Goal: Task Accomplishment & Management: Manage account settings

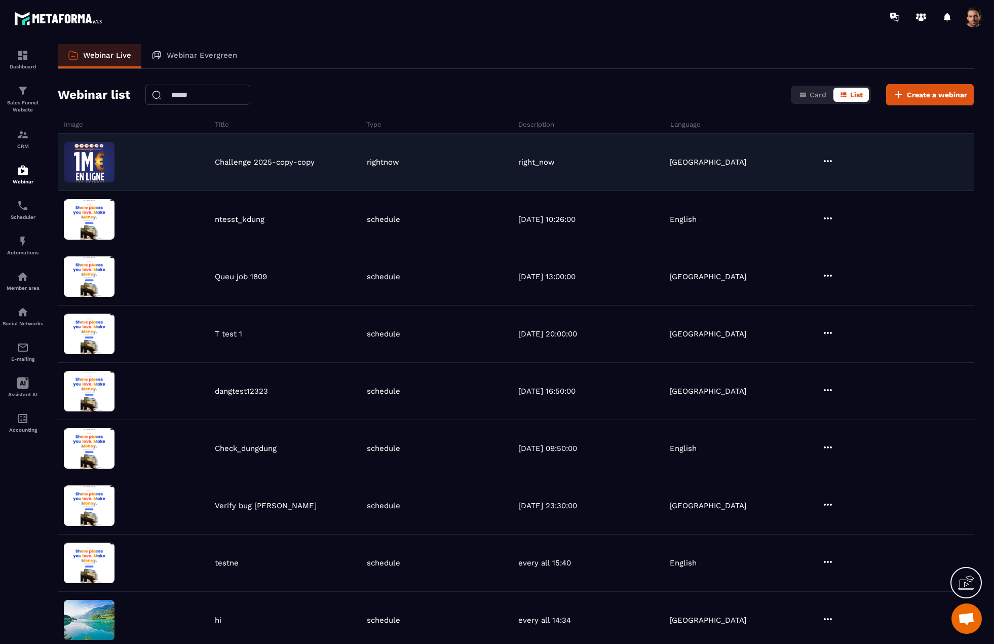
click at [827, 167] on div at bounding box center [828, 162] width 12 height 14
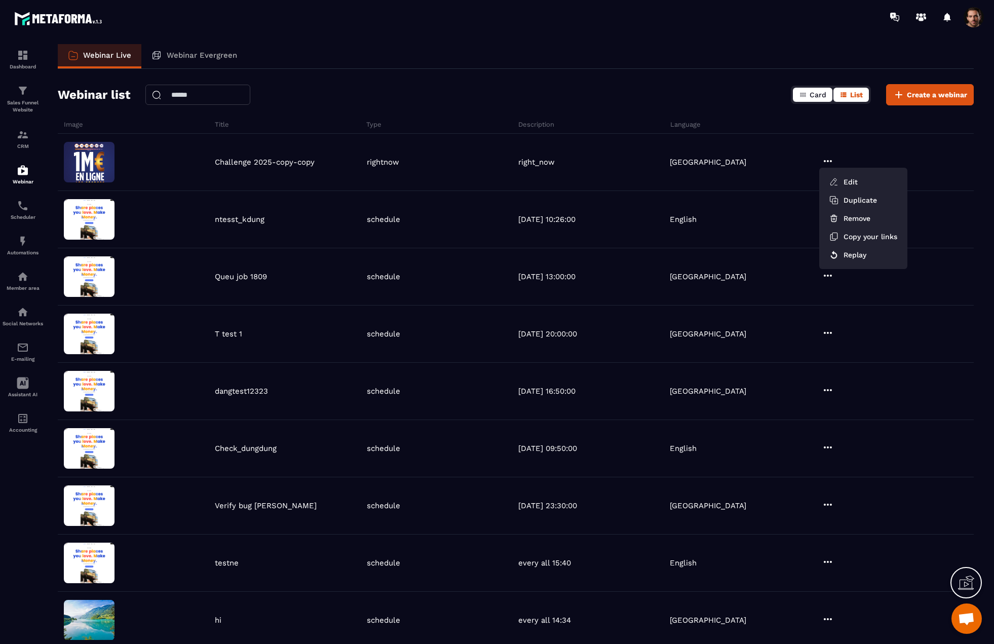
click at [812, 98] on span "Card" at bounding box center [817, 95] width 17 height 8
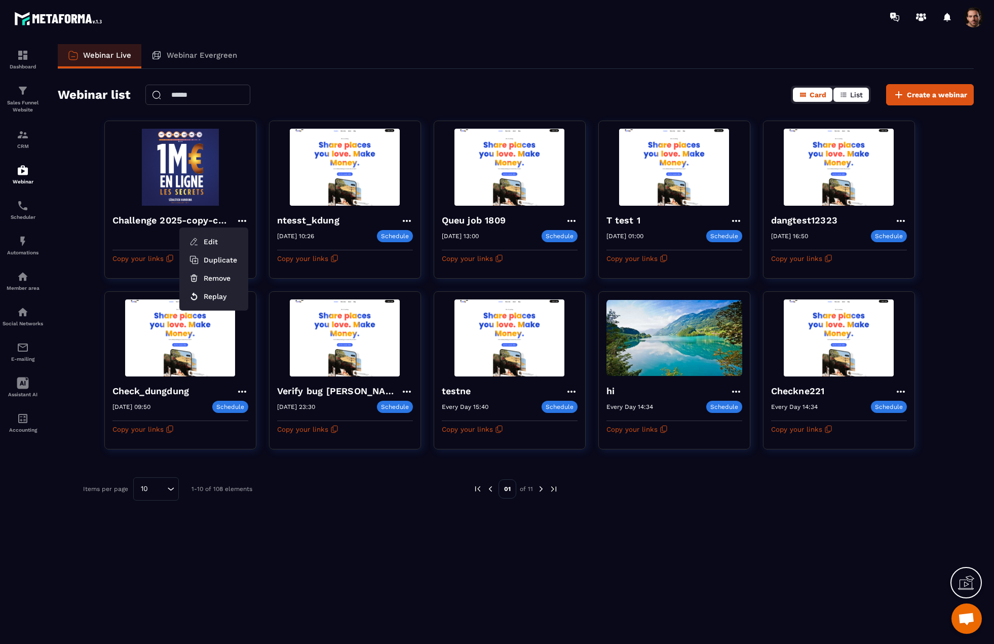
click at [849, 94] on button "List" at bounding box center [850, 95] width 35 height 14
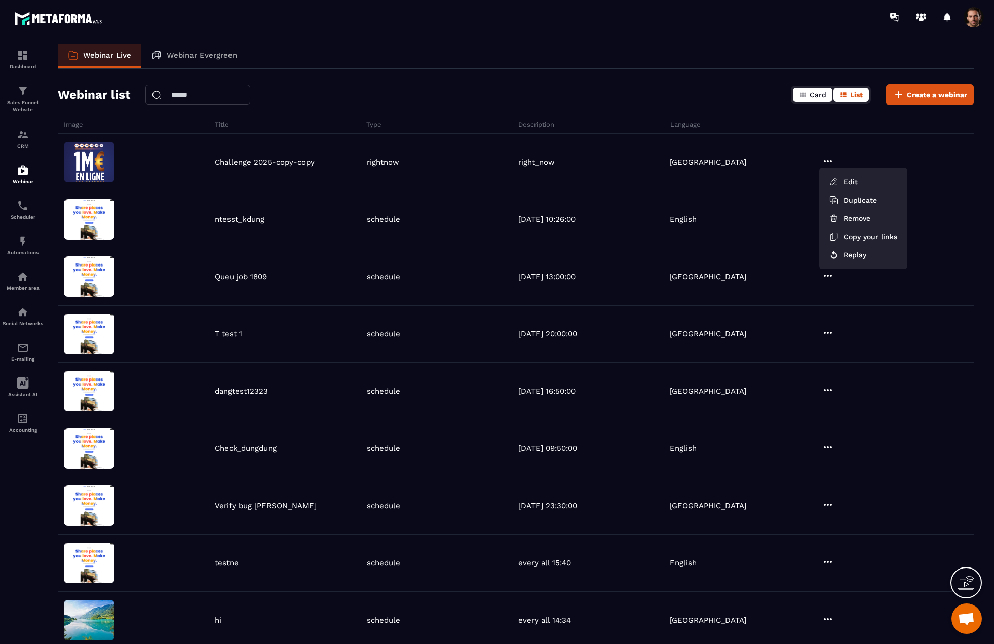
click at [815, 95] on span "Card" at bounding box center [817, 95] width 17 height 8
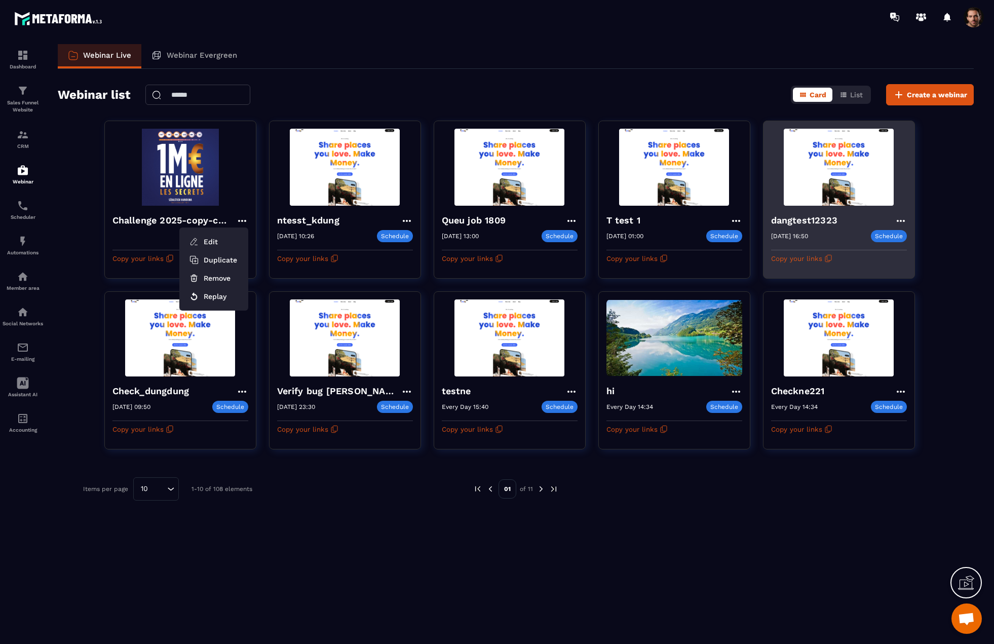
click at [898, 218] on icon at bounding box center [900, 221] width 12 height 12
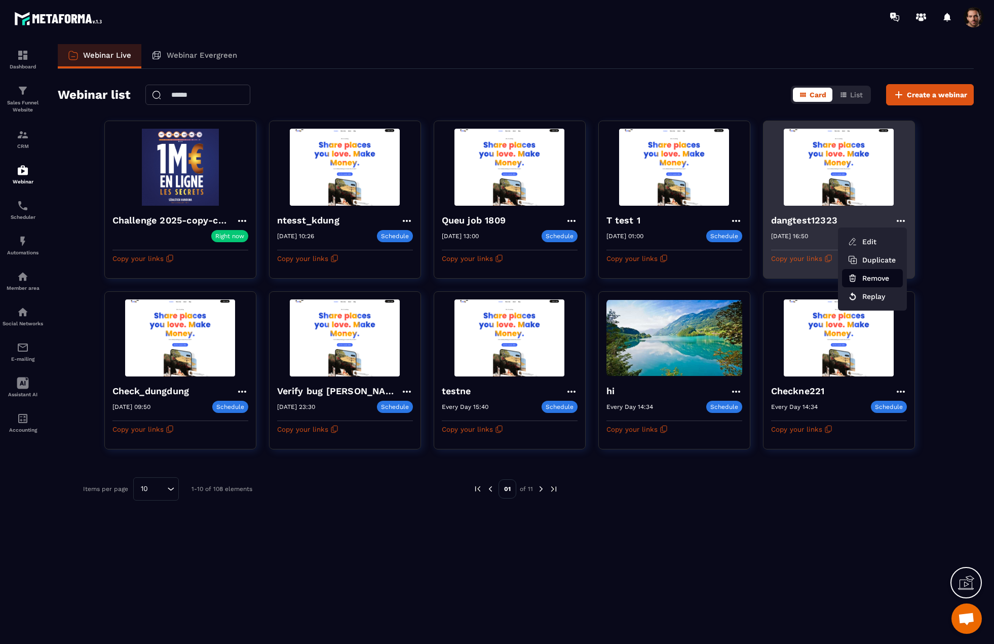
click at [871, 275] on button "Remove" at bounding box center [872, 278] width 61 height 18
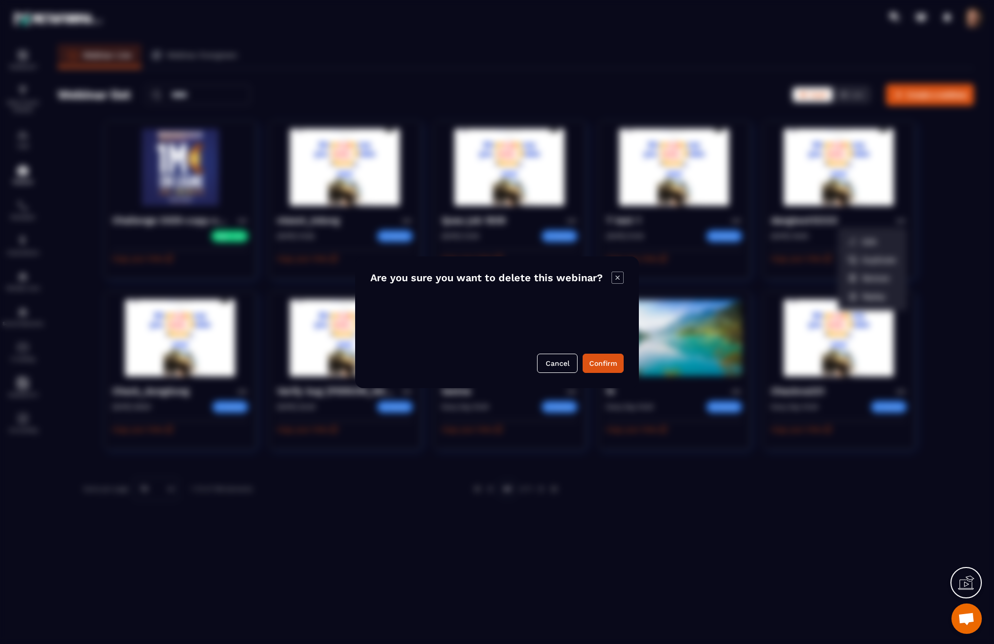
click at [617, 278] on icon "Modal window" at bounding box center [617, 277] width 12 height 12
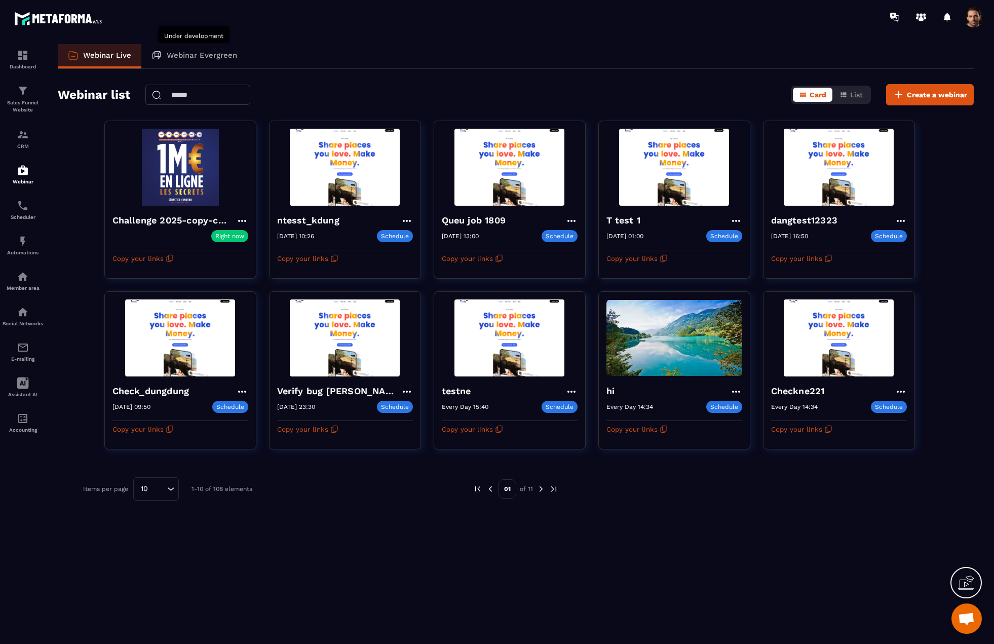
click at [189, 56] on p "Webinar Evergreen" at bounding box center [202, 55] width 70 height 9
drag, startPoint x: 189, startPoint y: 56, endPoint x: 217, endPoint y: 52, distance: 28.2
click at [190, 56] on p "Webinar Evergreen" at bounding box center [202, 55] width 70 height 9
click at [28, 209] on img at bounding box center [23, 206] width 12 height 12
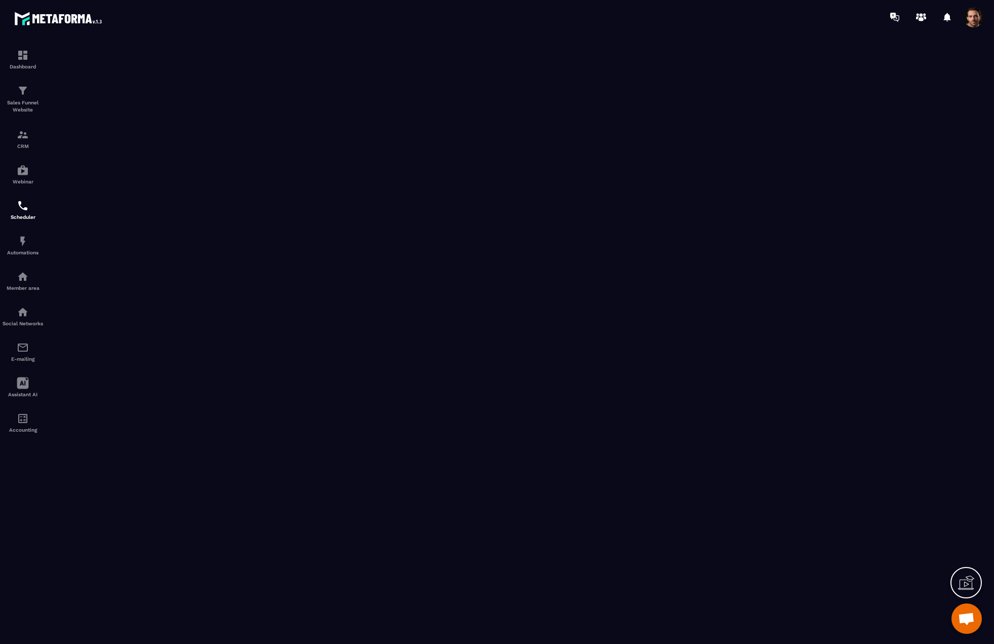
click at [29, 233] on link "Automations" at bounding box center [23, 244] width 41 height 35
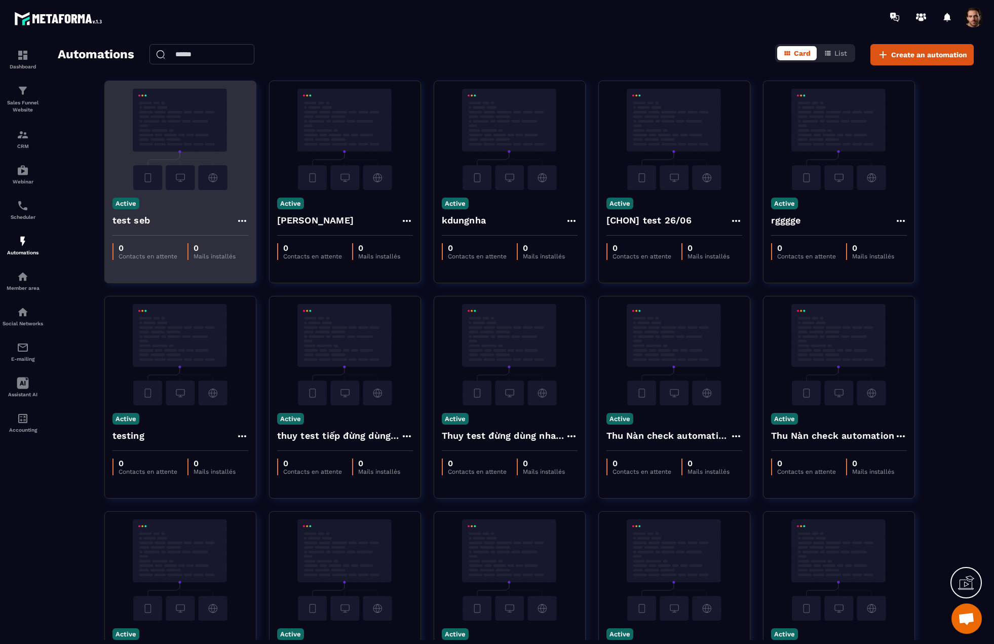
click at [244, 220] on icon at bounding box center [242, 221] width 12 height 12
click at [243, 220] on icon at bounding box center [242, 221] width 8 height 2
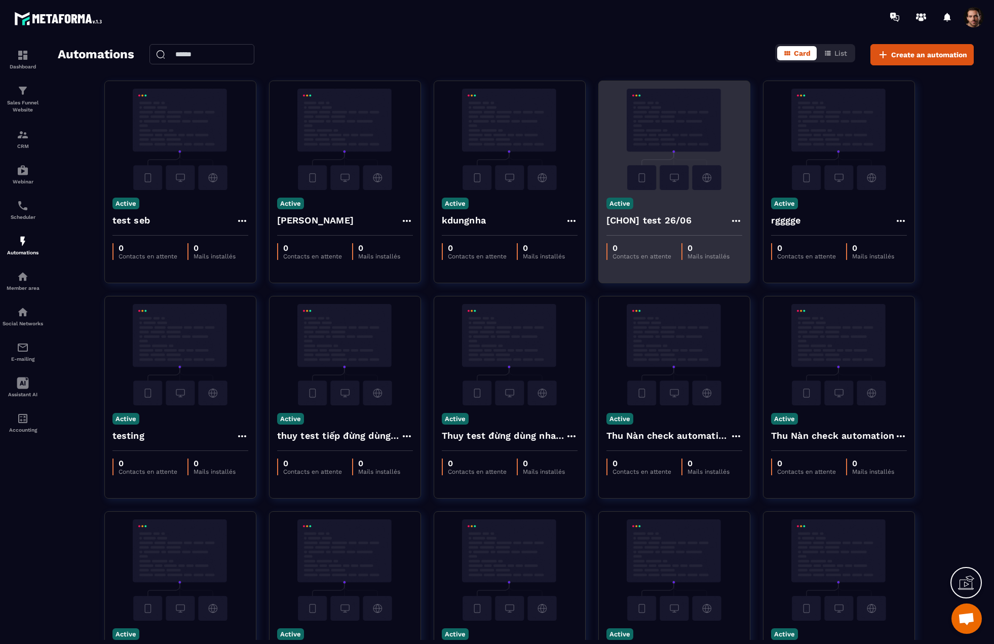
click at [736, 220] on icon at bounding box center [735, 221] width 8 height 2
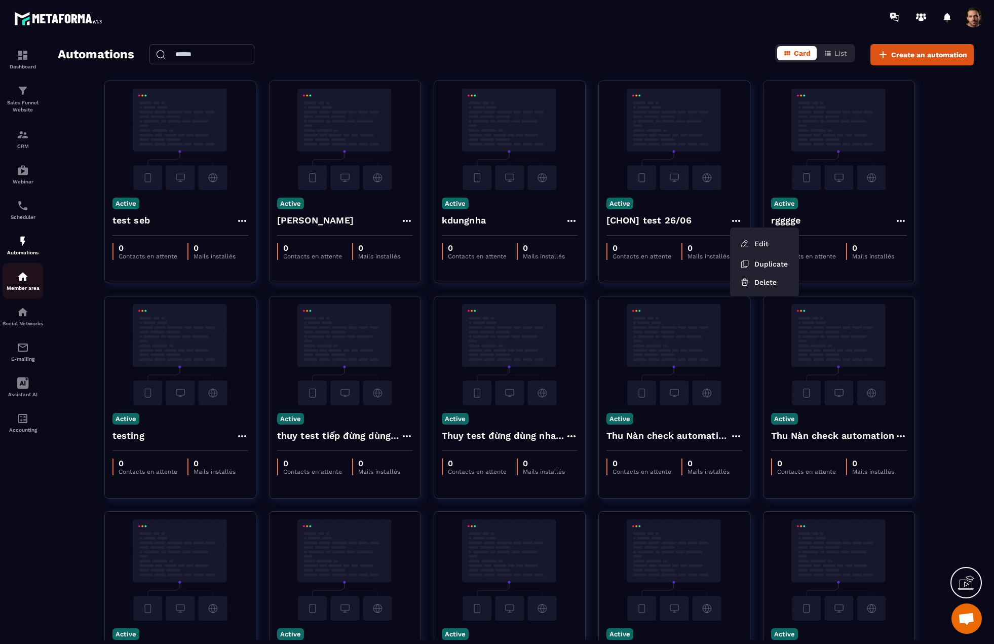
click at [25, 285] on div "Member area" at bounding box center [23, 280] width 41 height 20
